Goal: Task Accomplishment & Management: Use online tool/utility

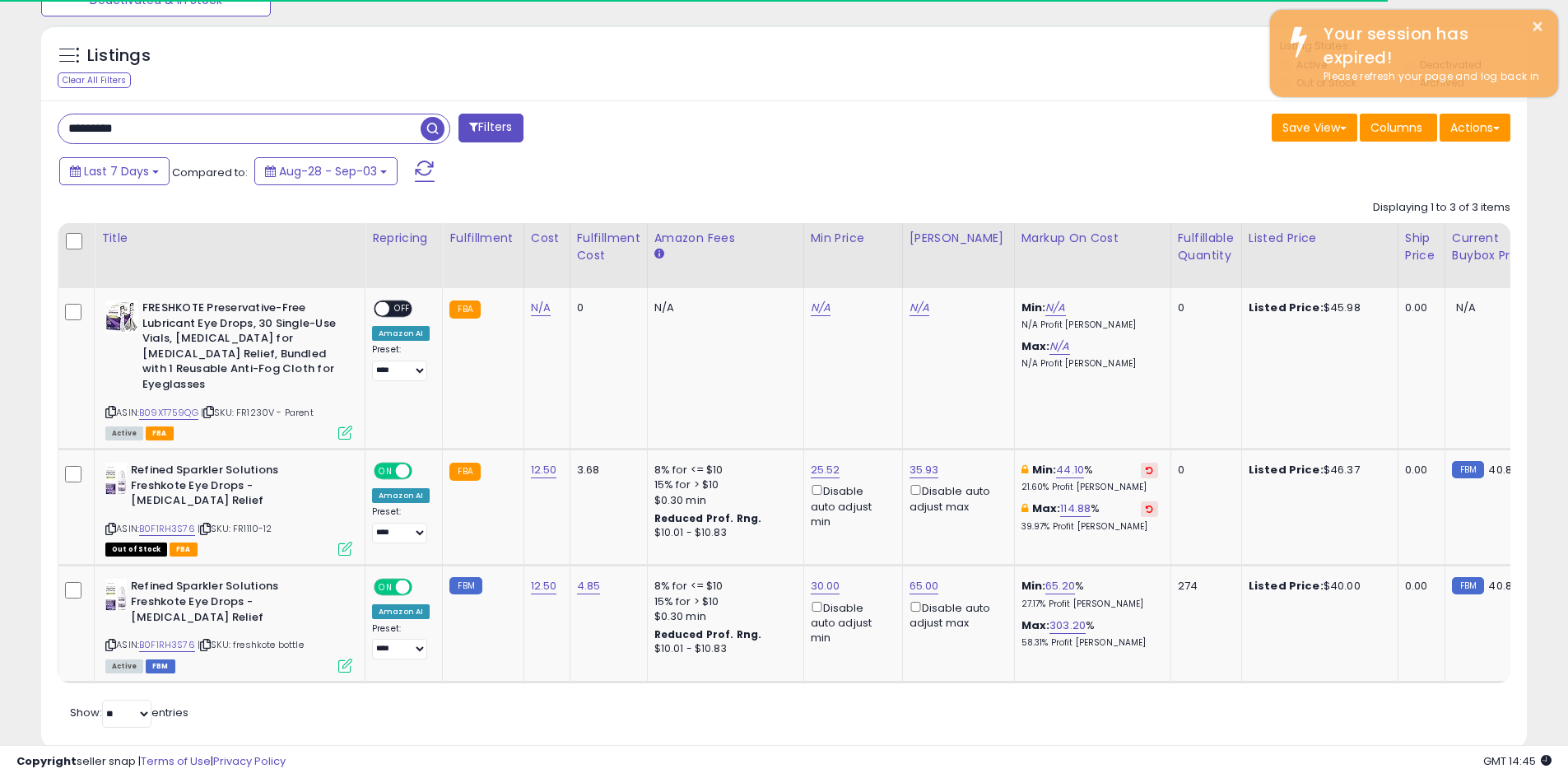
scroll to position [337, 862]
